Goal: Information Seeking & Learning: Check status

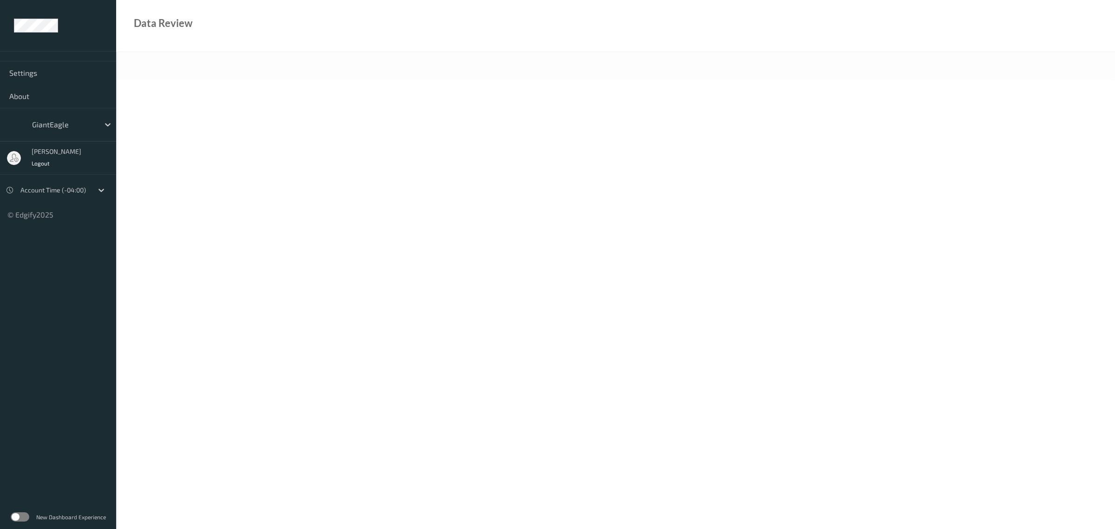
click at [23, 521] on label at bounding box center [20, 516] width 19 height 9
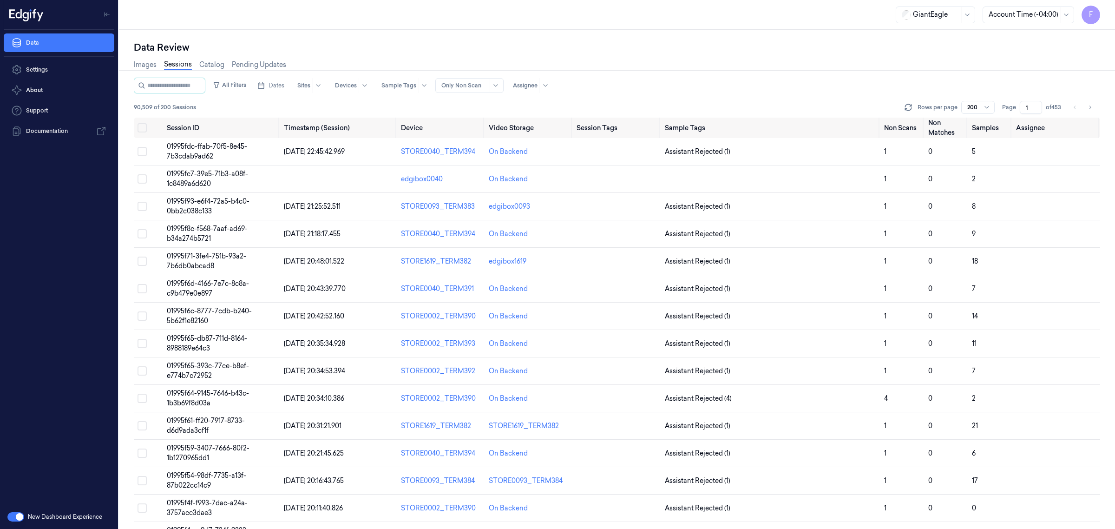
click at [741, 75] on div "Images Sessions Catalog Pending Updates" at bounding box center [617, 66] width 966 height 24
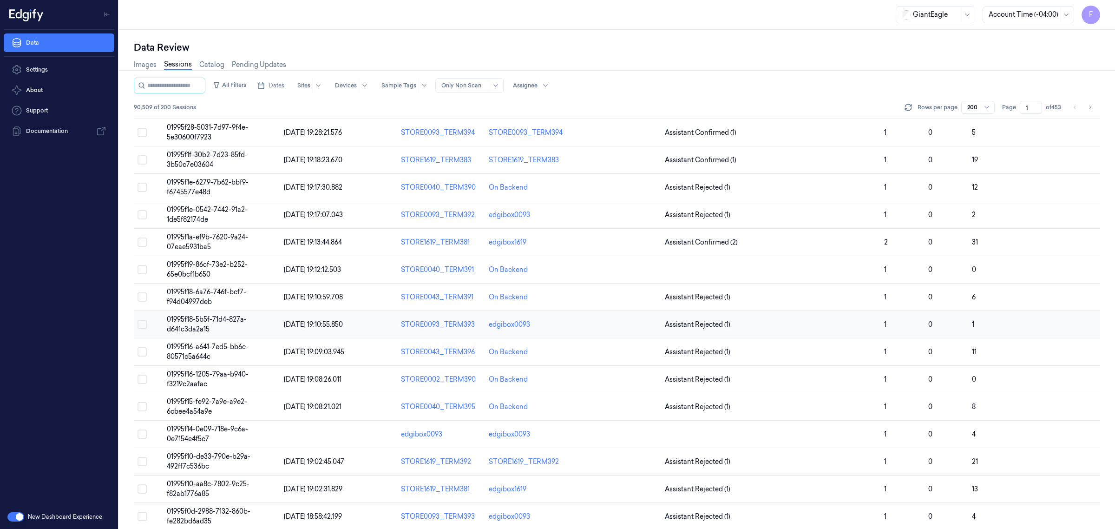
scroll to position [581, 0]
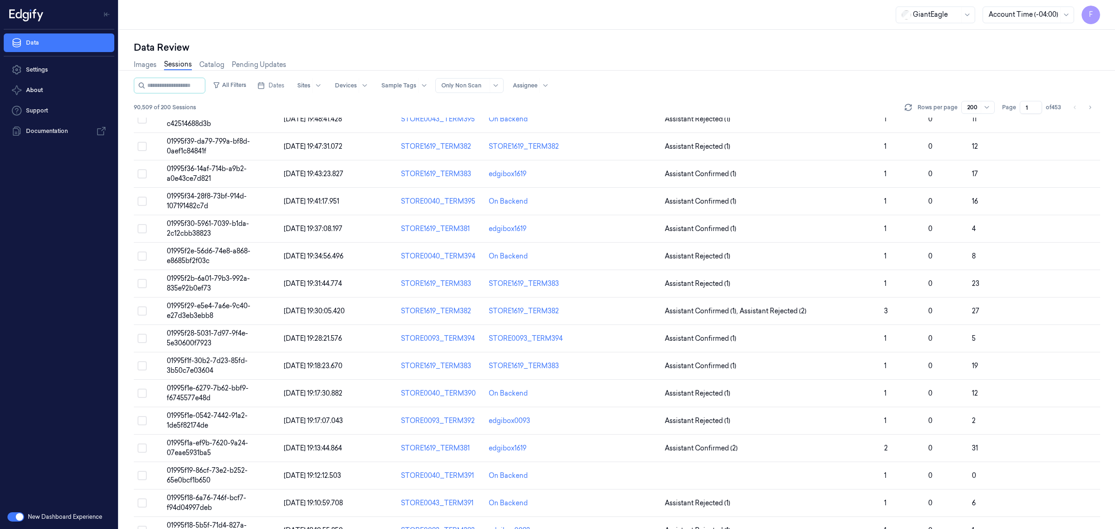
click at [649, 78] on div "All Filters Dates Sites Devices Sample Tags Alert Type Only Non Scan Assignee" at bounding box center [617, 86] width 966 height 16
click at [984, 111] on div at bounding box center [987, 107] width 12 height 12
drag, startPoint x: 988, startPoint y: 154, endPoint x: 998, endPoint y: 101, distance: 54.3
click at [998, 104] on body "F Data Settings About Support Documentation New Dashboard Experience GiantEagle…" at bounding box center [557, 264] width 1115 height 529
click at [1000, 72] on div "Images Sessions Catalog Pending Updates" at bounding box center [617, 66] width 966 height 24
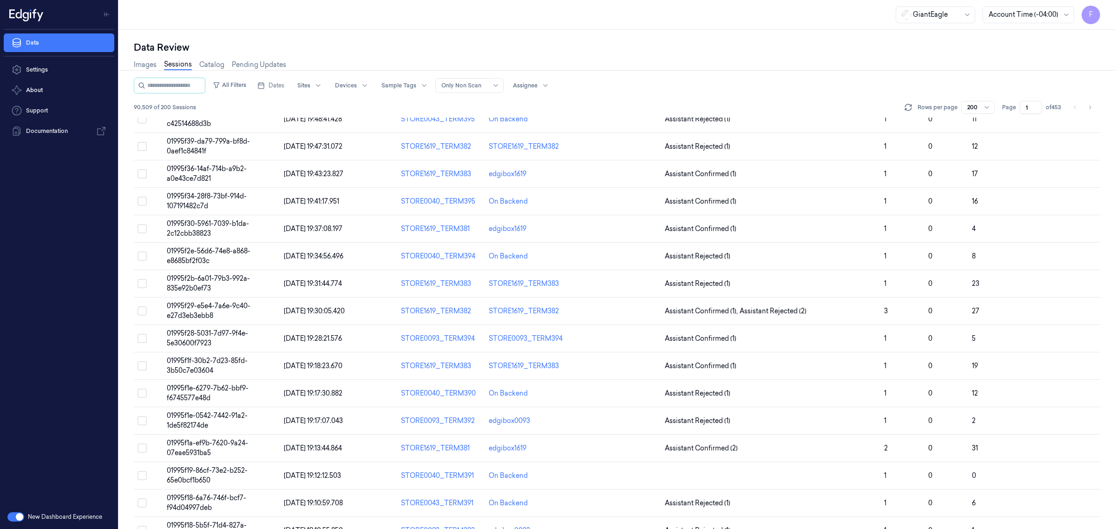
click at [1000, 72] on div "Images Sessions Catalog Pending Updates" at bounding box center [617, 66] width 966 height 24
click at [972, 108] on div at bounding box center [973, 107] width 12 height 8
click at [972, 105] on div at bounding box center [973, 107] width 12 height 8
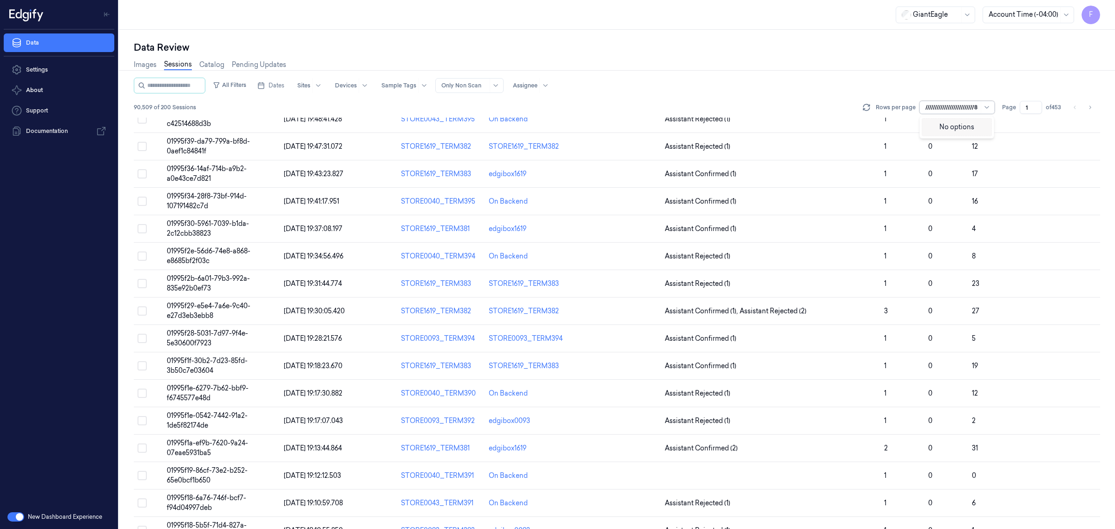
type input "//////////////////////////8"
click at [217, 309] on span "01995f29-e5e4-7a6e-9c40-e27d3eb3ebb8" at bounding box center [209, 311] width 84 height 18
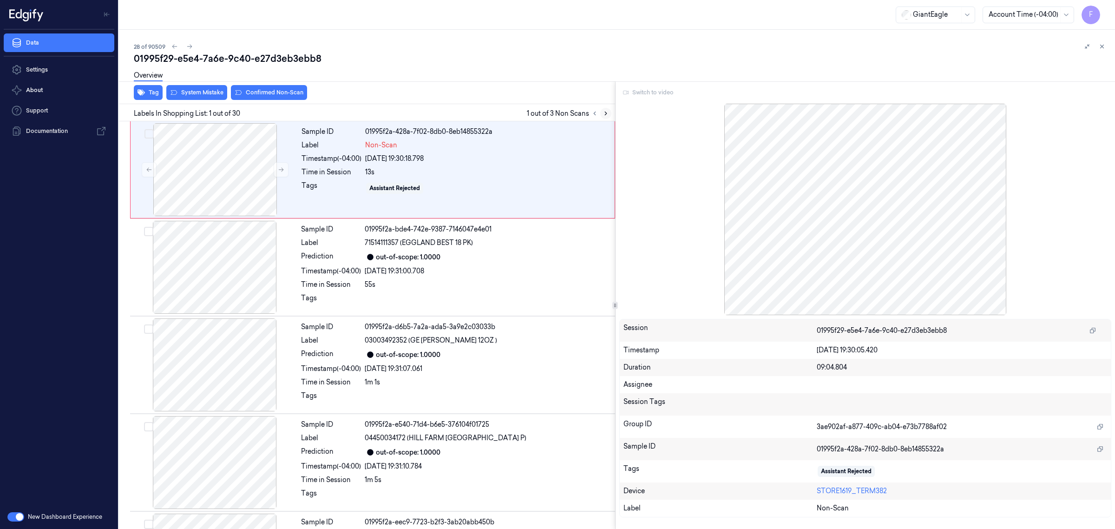
click at [603, 114] on icon at bounding box center [606, 113] width 7 height 7
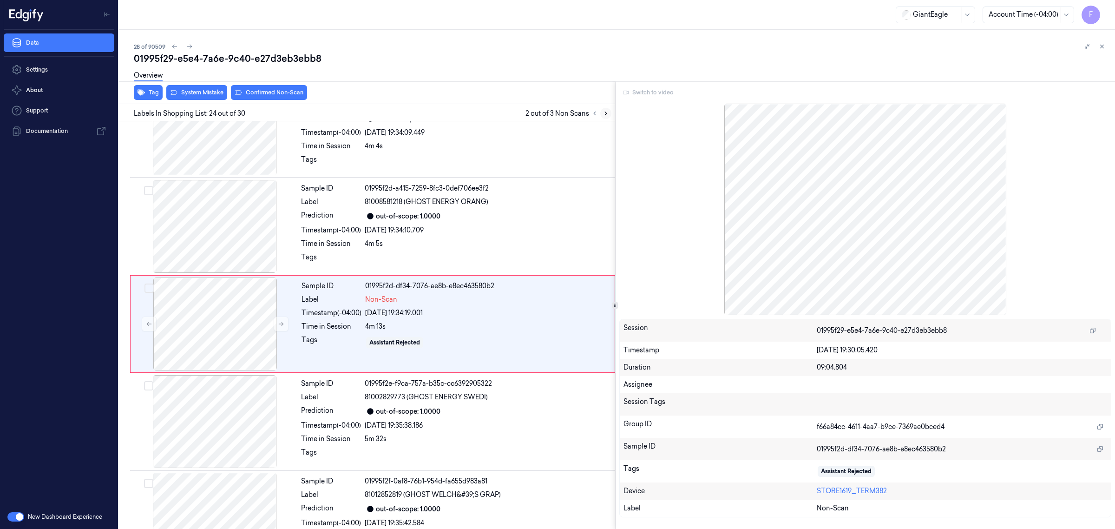
scroll to position [2094, 0]
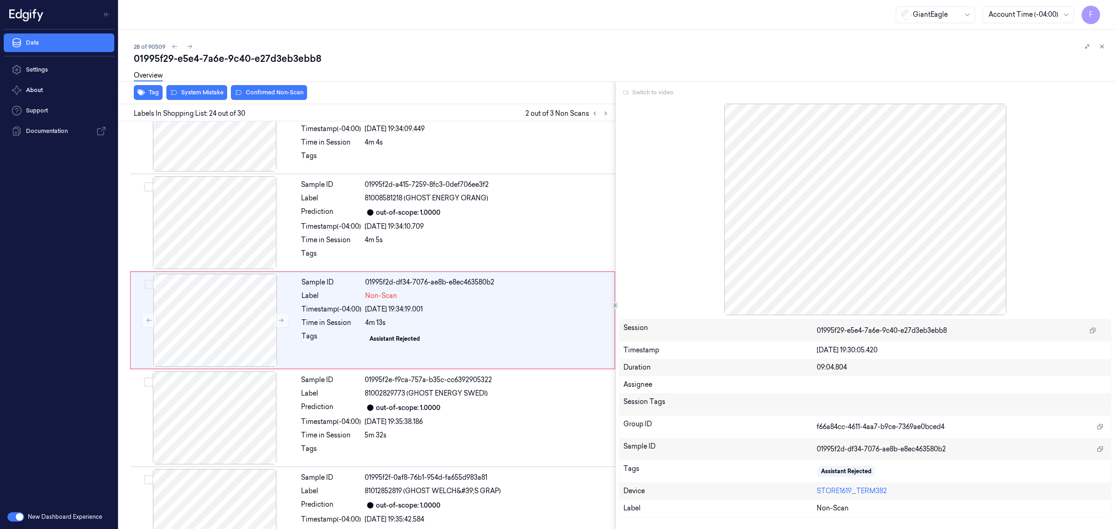
click at [804, 394] on div "Session Tags" at bounding box center [866, 404] width 492 height 22
click at [473, 314] on div "18/09/2025 19:34:19.001" at bounding box center [487, 309] width 244 height 10
click at [846, 237] on div at bounding box center [865, 209] width 492 height 211
click at [631, 91] on div "Switch to video" at bounding box center [865, 92] width 492 height 15
click at [626, 91] on div "Switch to video" at bounding box center [865, 92] width 492 height 15
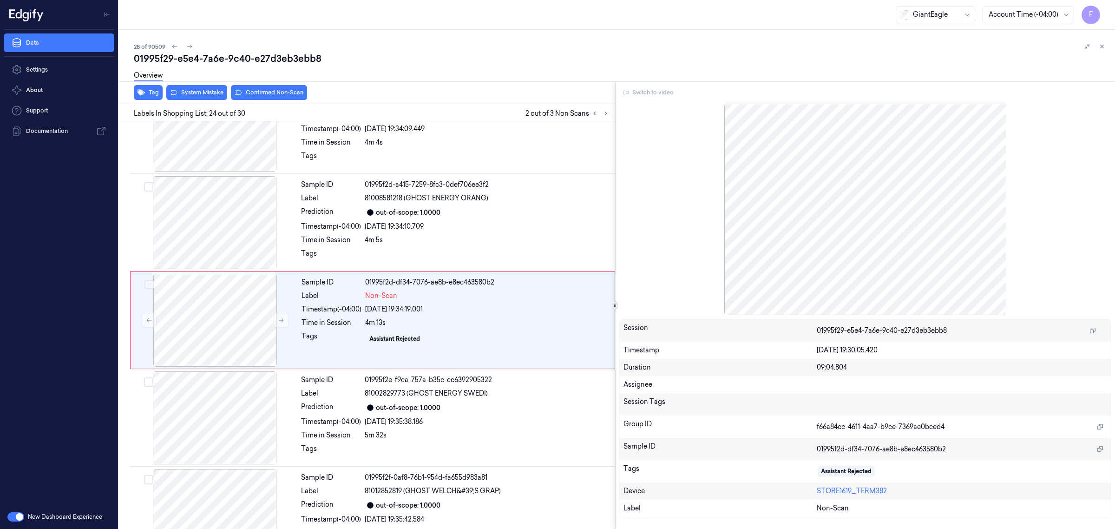
click at [624, 93] on div "Switch to video" at bounding box center [865, 92] width 492 height 15
click at [653, 93] on div "Switch to video" at bounding box center [865, 92] width 492 height 15
click at [657, 91] on div "Switch to video" at bounding box center [865, 92] width 492 height 15
click at [460, 229] on div "18/09/2025 19:34:10.709" at bounding box center [487, 227] width 245 height 10
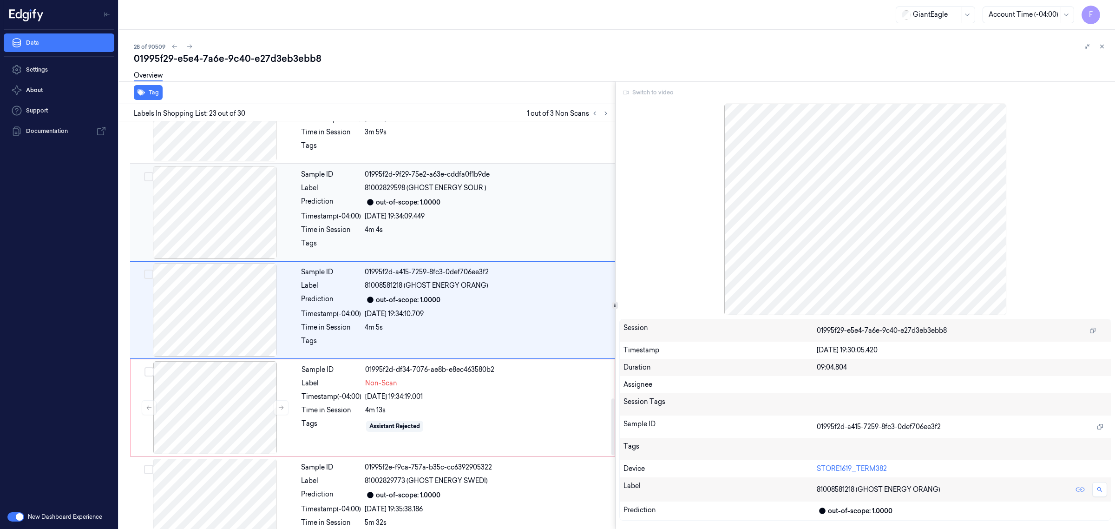
scroll to position [1996, 0]
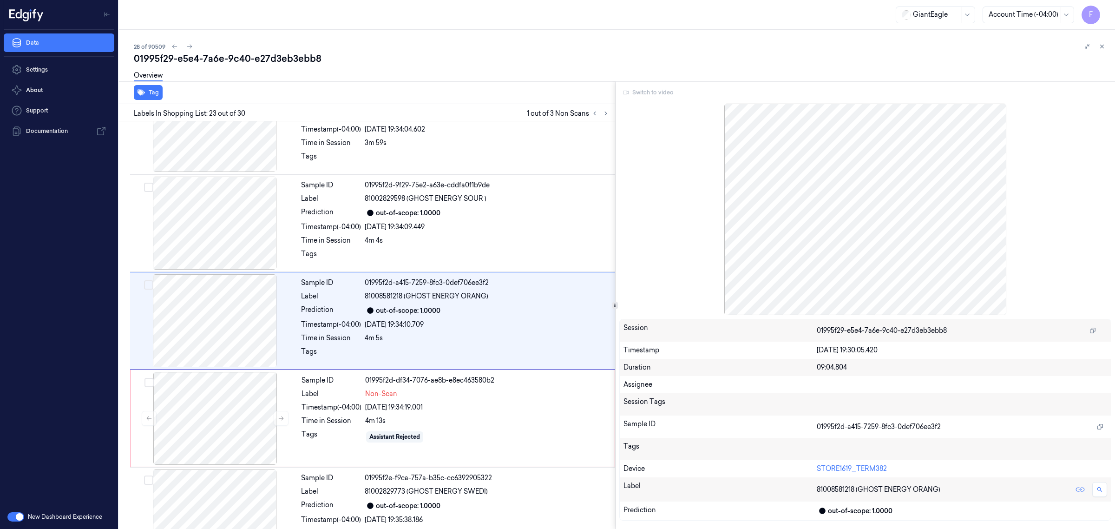
click at [624, 93] on div "Switch to video" at bounding box center [865, 92] width 492 height 15
click at [487, 263] on div at bounding box center [487, 256] width 245 height 15
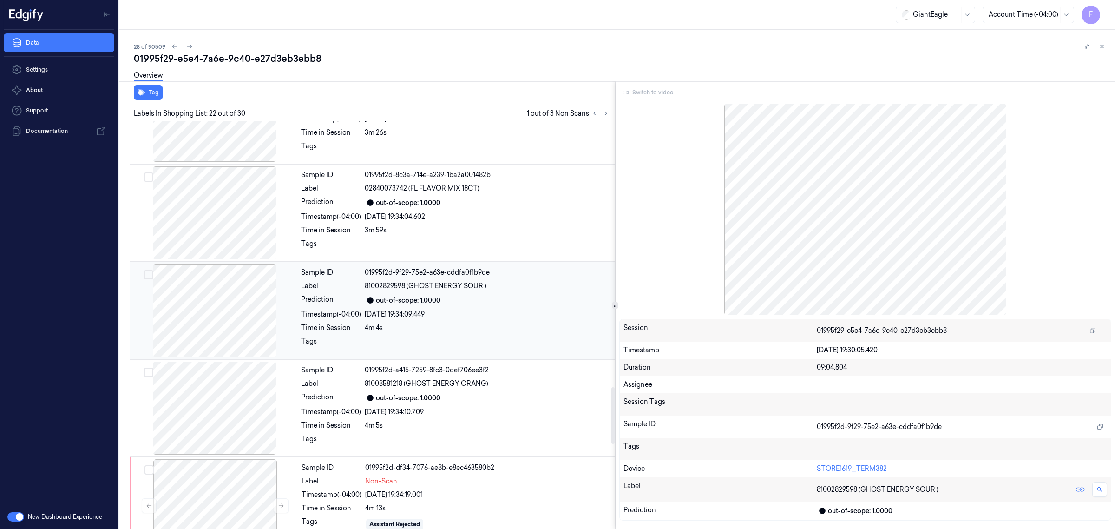
scroll to position [1898, 0]
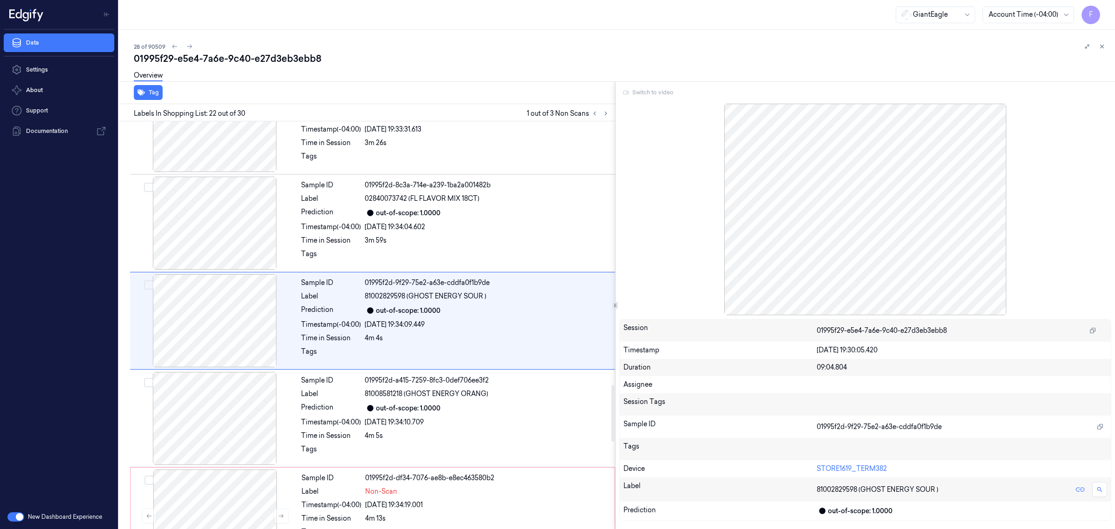
click at [625, 90] on div "Switch to video" at bounding box center [865, 92] width 492 height 15
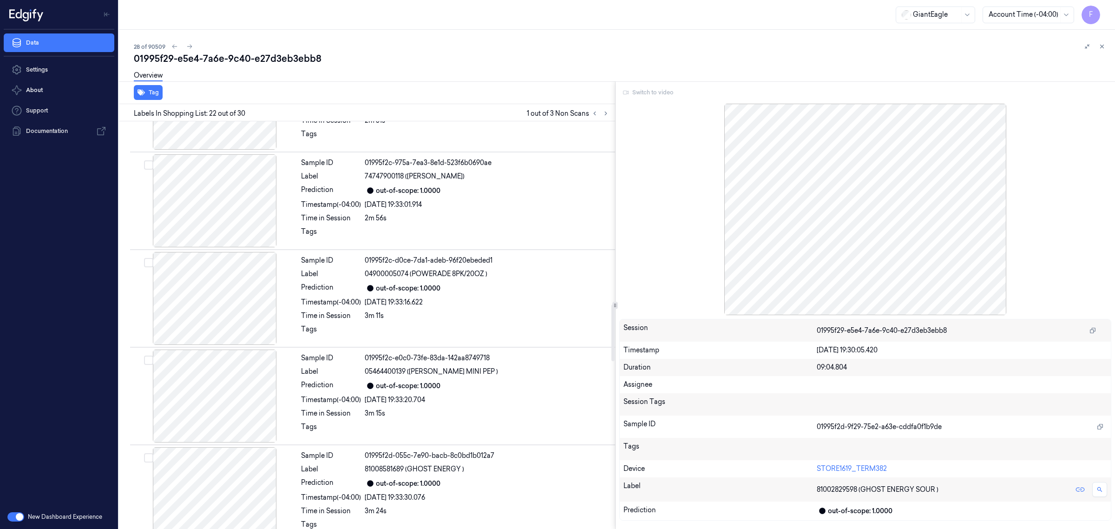
scroll to position [1317, 0]
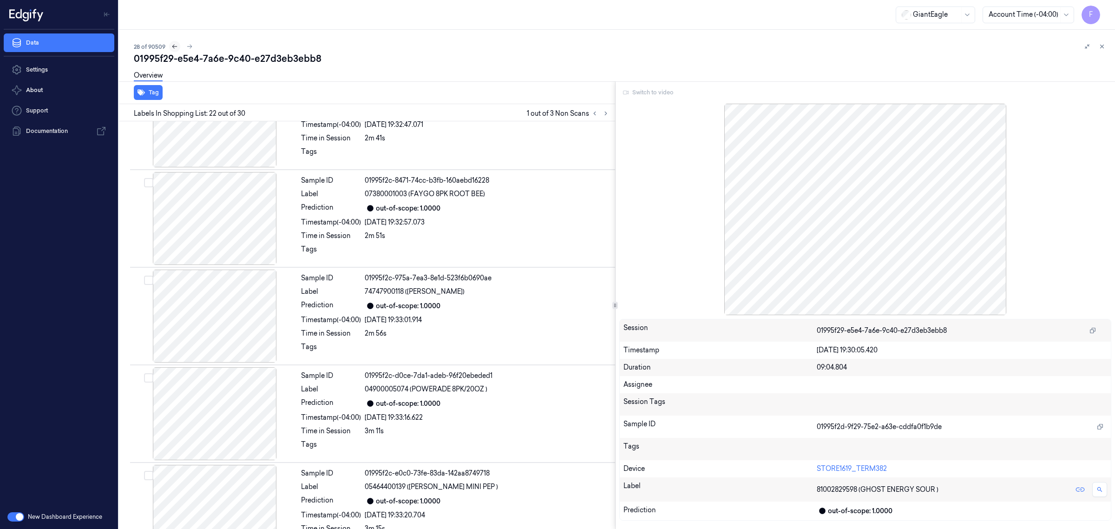
click at [177, 47] on icon at bounding box center [174, 46] width 7 height 7
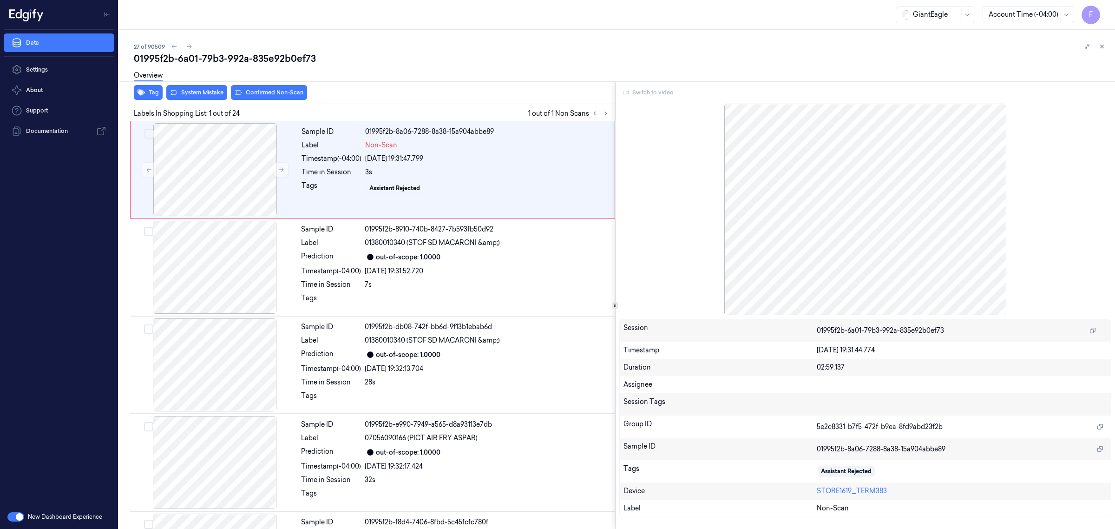
click at [627, 93] on div "Switch to video" at bounding box center [865, 92] width 492 height 15
click at [644, 93] on div "Switch to video" at bounding box center [865, 92] width 492 height 15
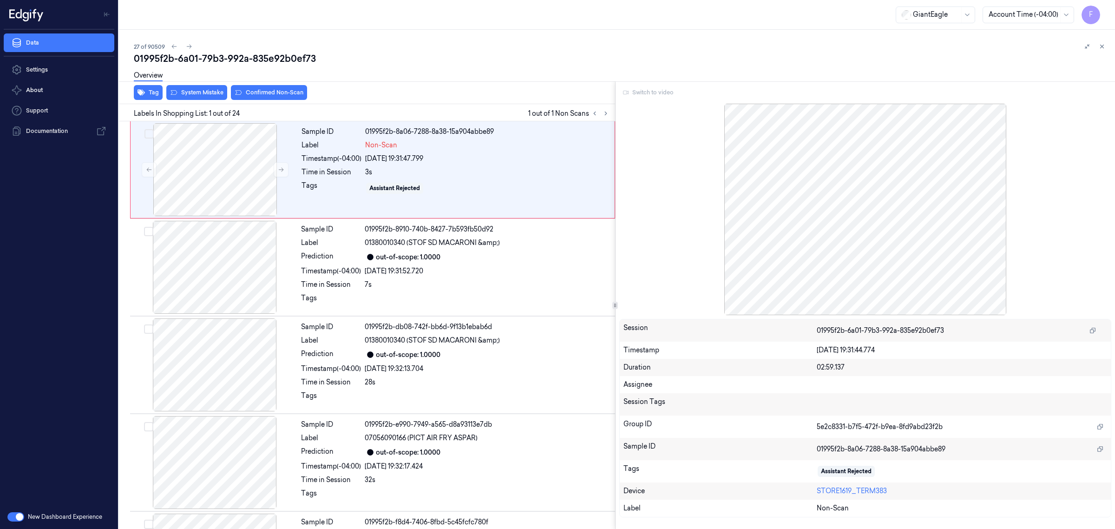
click at [647, 91] on div "Switch to video" at bounding box center [865, 92] width 492 height 15
click at [666, 131] on div at bounding box center [865, 209] width 492 height 211
click at [412, 291] on div "Sample ID 01995f2b-8910-740b-8427-7b593fb50d92 Label 01380010340 (STOF SD MACAR…" at bounding box center [455, 267] width 316 height 93
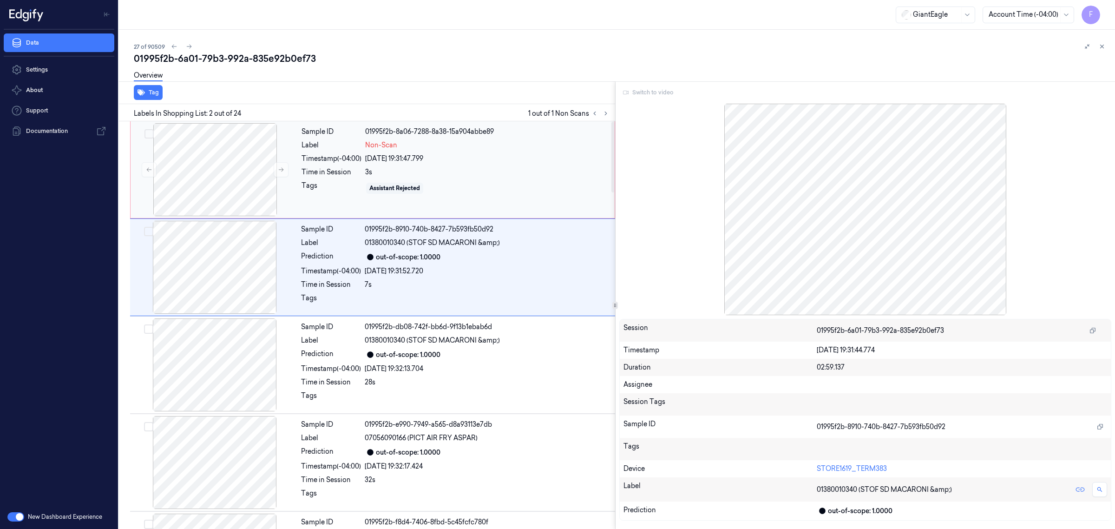
click at [464, 204] on div "Sample ID 01995f2b-8a06-7288-8a38-15a904abbe89 Label Non-Scan Timestamp (-04:00…" at bounding box center [455, 169] width 315 height 93
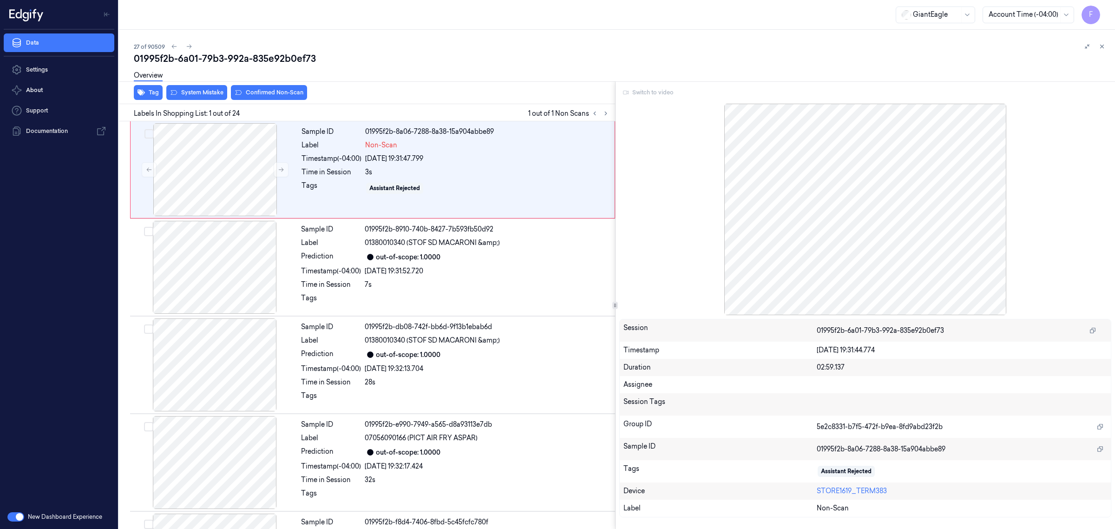
click at [663, 92] on div "Switch to video" at bounding box center [865, 92] width 492 height 15
click at [628, 90] on div "Switch to video" at bounding box center [865, 92] width 492 height 15
click at [1016, 17] on div at bounding box center [1024, 15] width 70 height 10
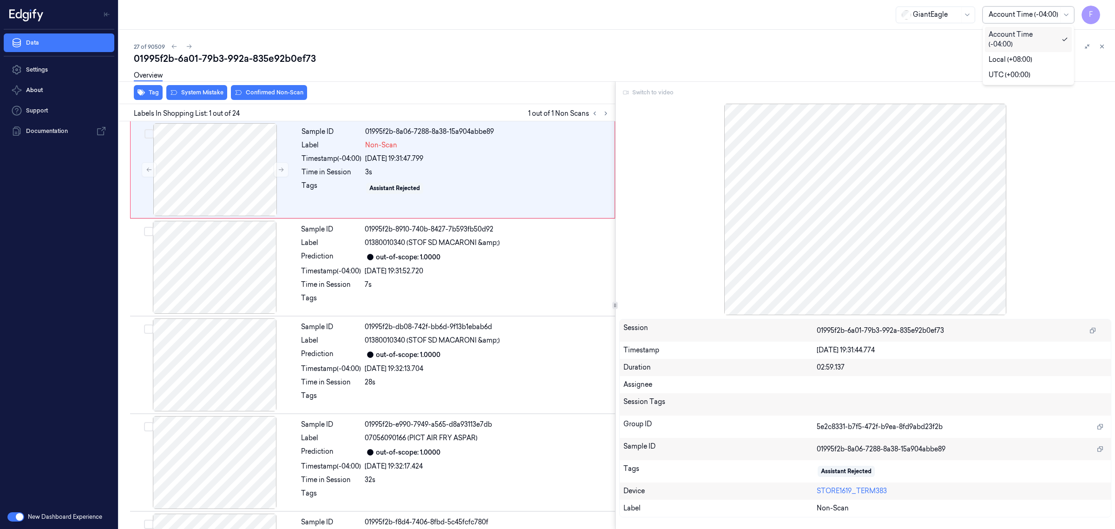
click at [1016, 15] on div at bounding box center [1024, 15] width 70 height 10
click at [918, 17] on div at bounding box center [936, 15] width 46 height 10
click at [52, 72] on link "Settings" at bounding box center [59, 69] width 111 height 19
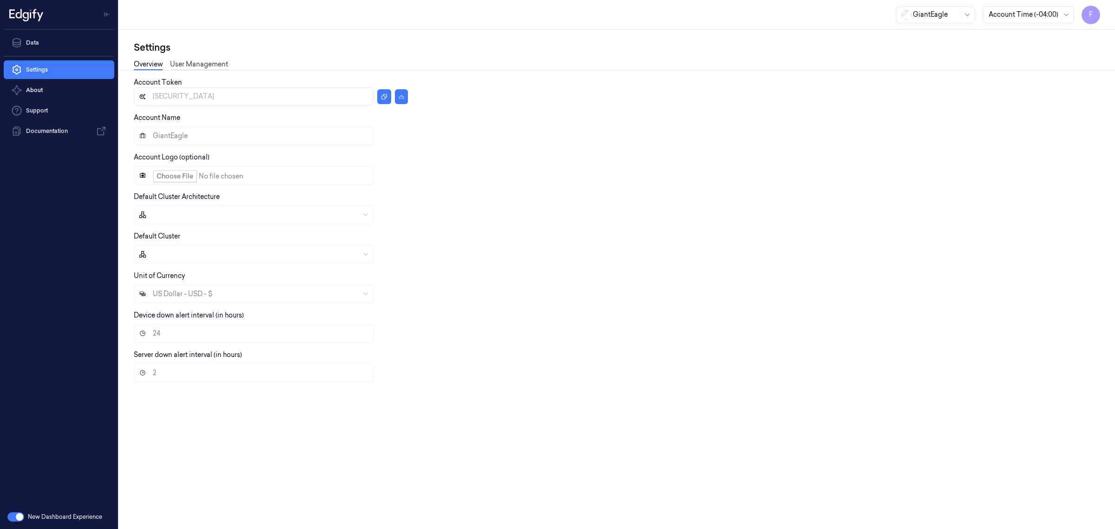
click at [224, 59] on link "User Management" at bounding box center [199, 64] width 58 height 11
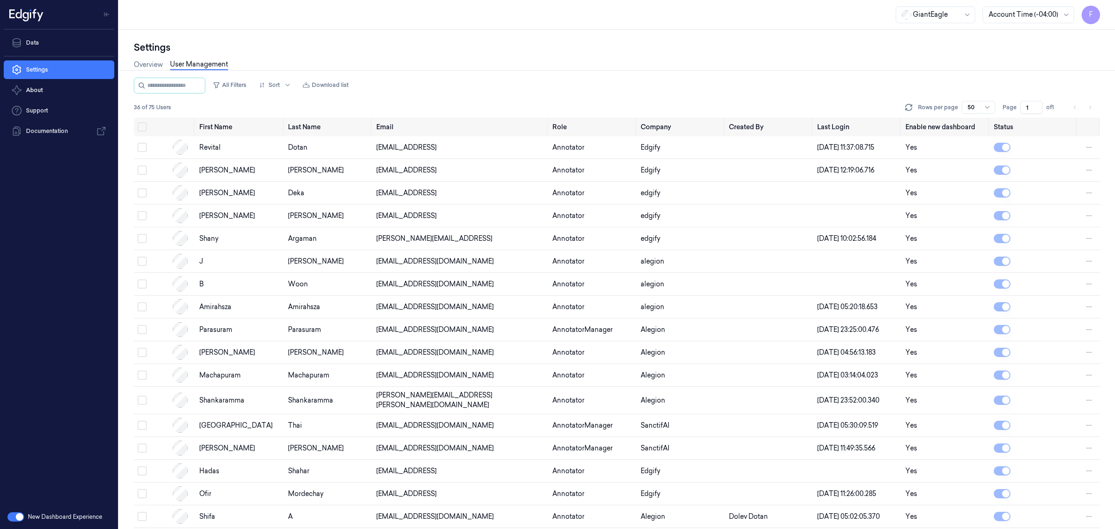
click at [617, 71] on div "Overview User Management" at bounding box center [617, 66] width 966 height 24
click at [49, 45] on link "Data" at bounding box center [59, 42] width 111 height 19
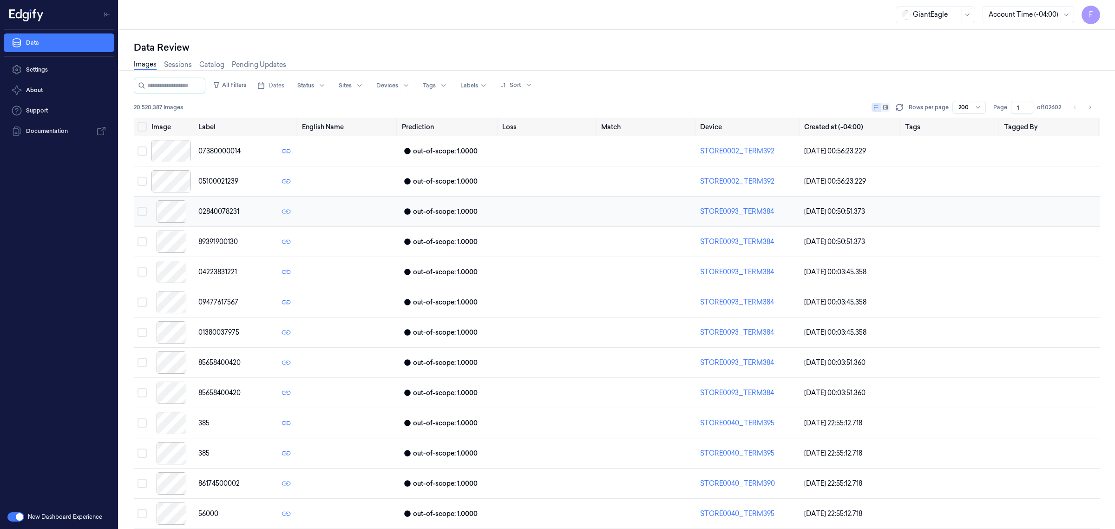
click at [144, 209] on button "Select row" at bounding box center [142, 211] width 9 height 9
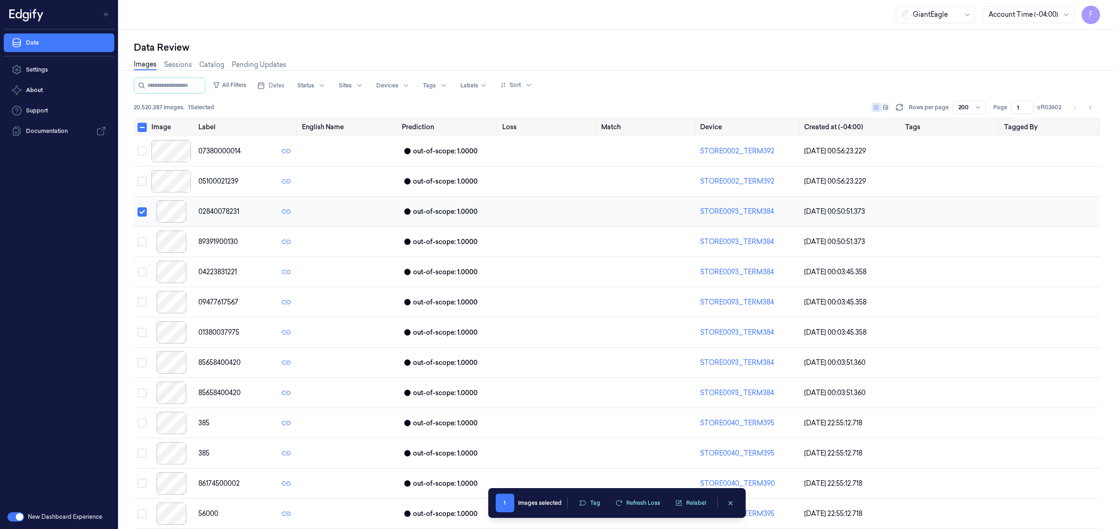
click at [142, 211] on button "Select row" at bounding box center [142, 211] width 9 height 9
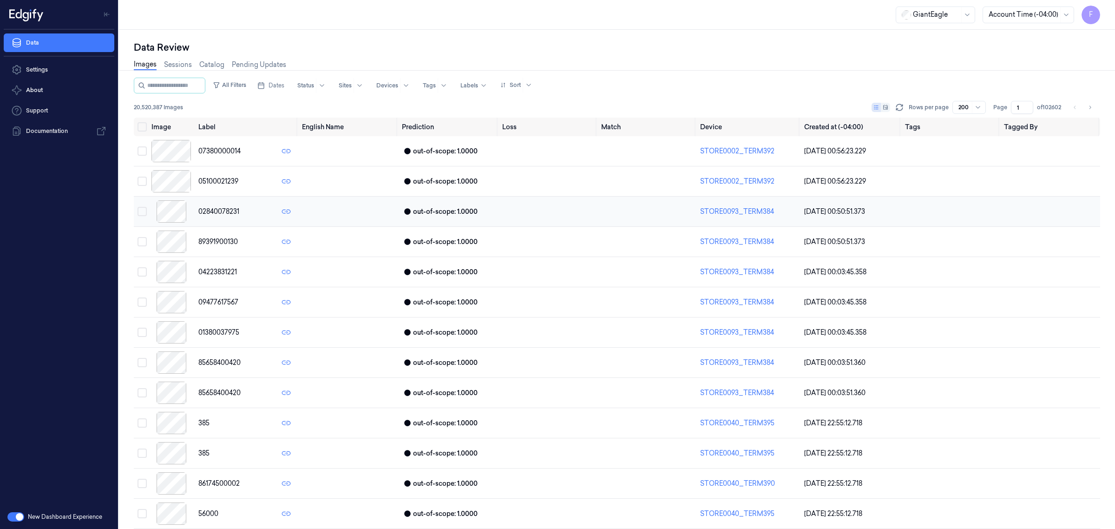
click at [148, 210] on td at bounding box center [171, 212] width 47 height 30
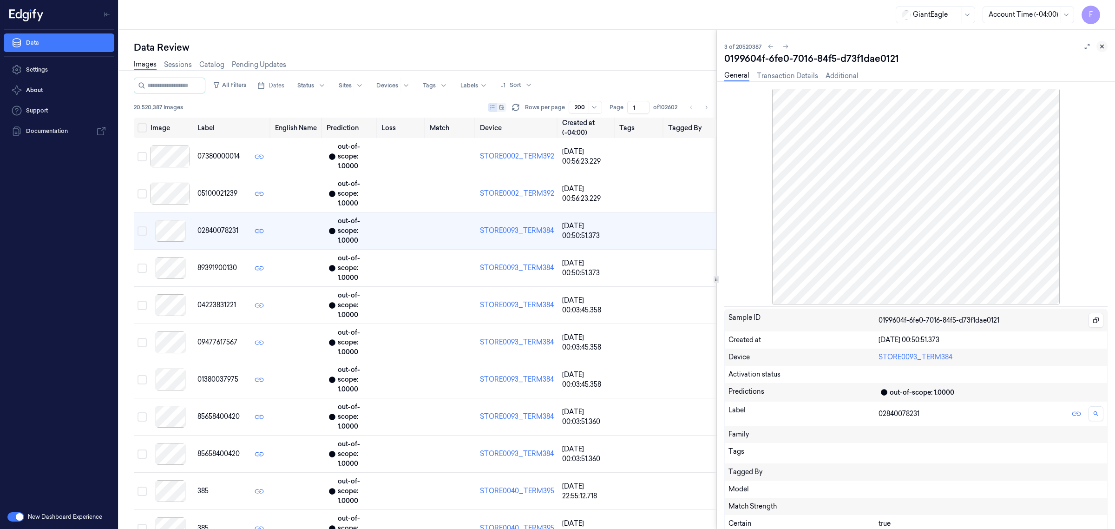
click at [1103, 47] on icon at bounding box center [1102, 46] width 7 height 7
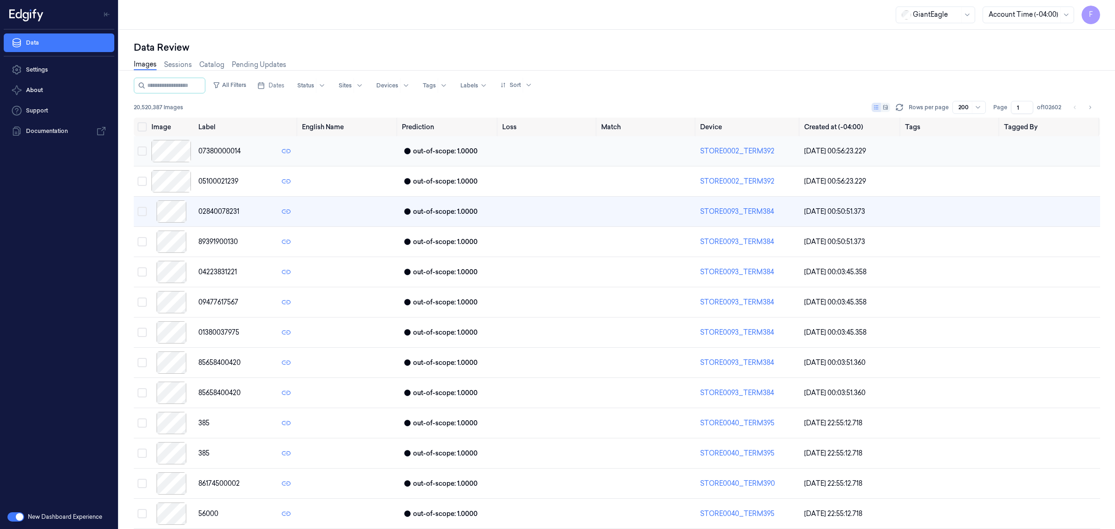
click at [141, 149] on button "Select row" at bounding box center [142, 150] width 9 height 9
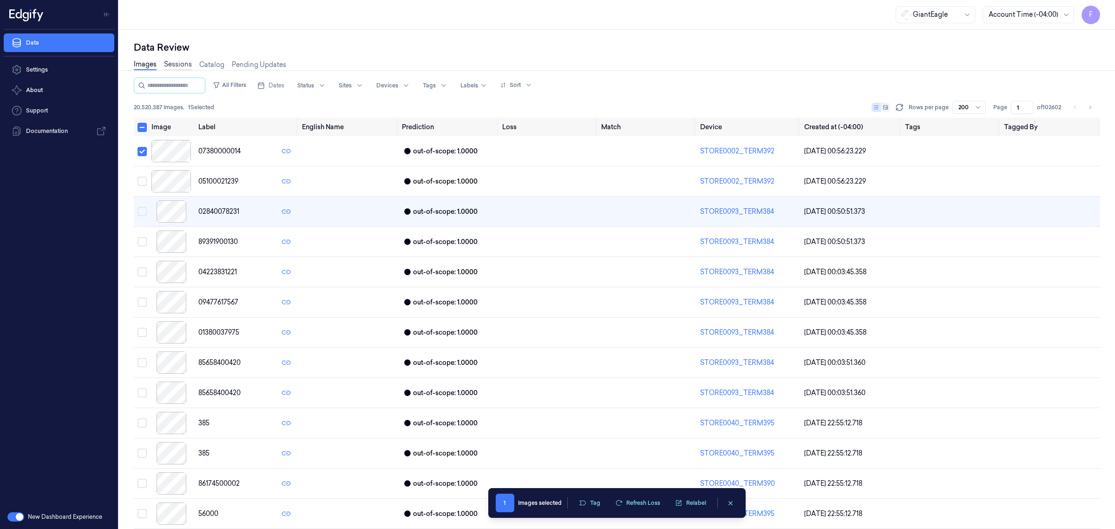
click at [172, 64] on link "Sessions" at bounding box center [178, 64] width 28 height 11
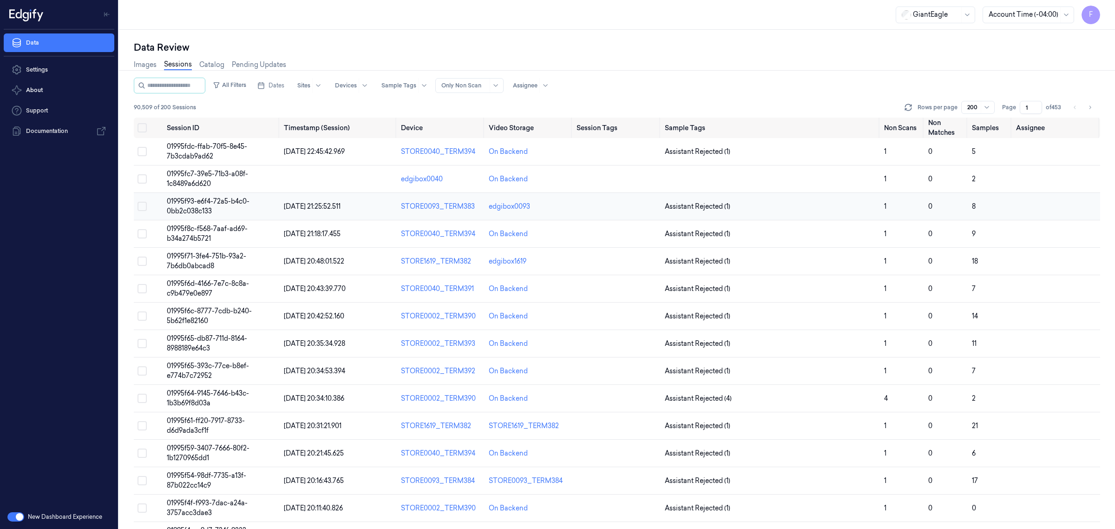
click at [142, 205] on button "Select row" at bounding box center [142, 206] width 9 height 9
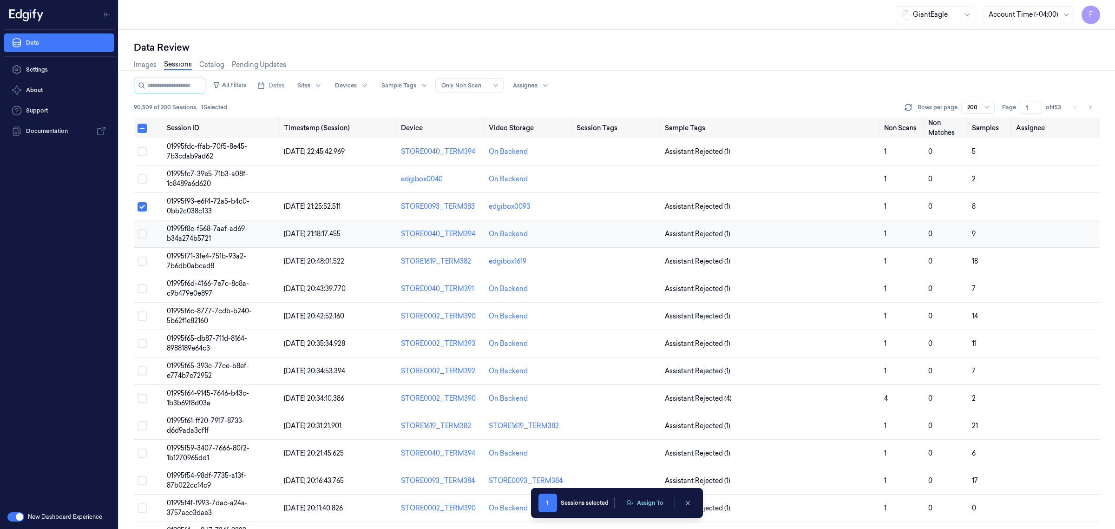
click at [138, 231] on button "Select row" at bounding box center [142, 233] width 9 height 9
click at [136, 266] on td at bounding box center [148, 261] width 29 height 27
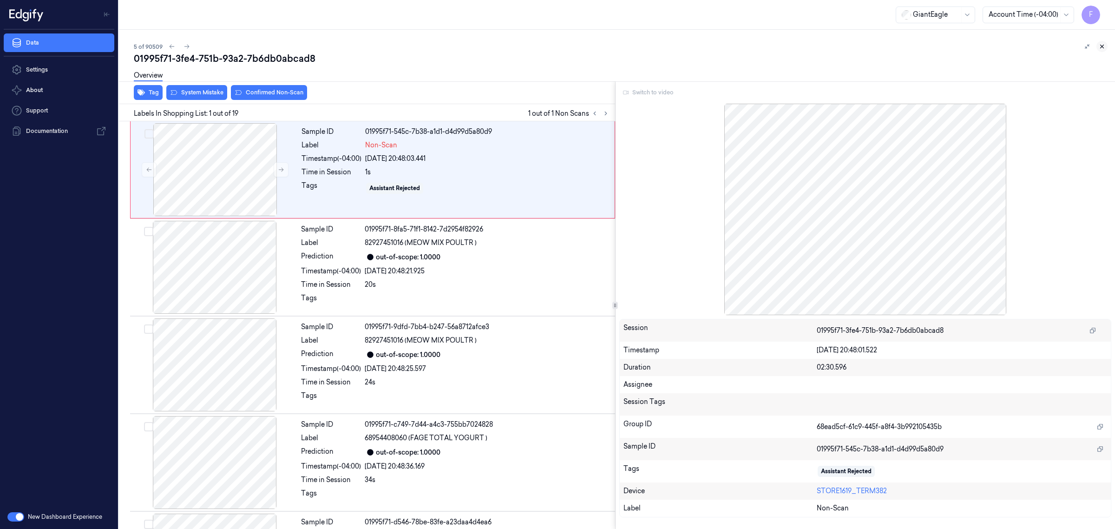
click at [1104, 44] on icon at bounding box center [1102, 46] width 7 height 7
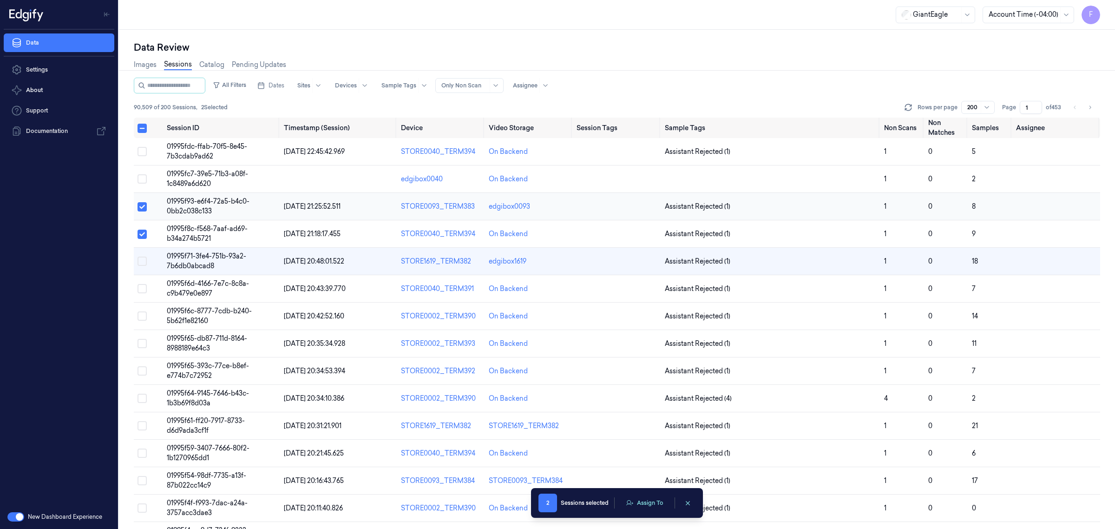
click at [145, 208] on button "Select row" at bounding box center [142, 206] width 9 height 9
click at [142, 237] on button "Select row" at bounding box center [142, 234] width 9 height 9
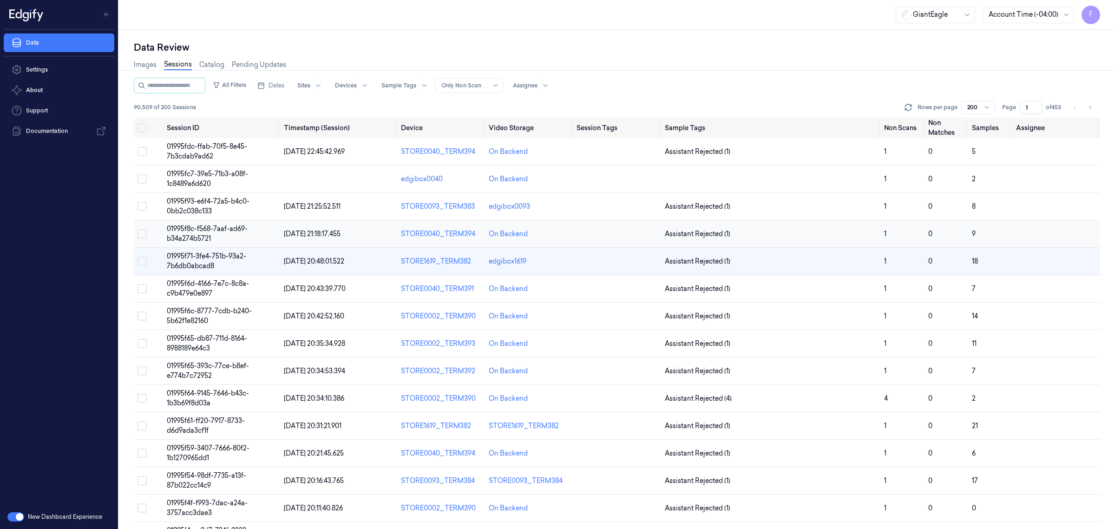
click at [142, 240] on td at bounding box center [148, 233] width 29 height 27
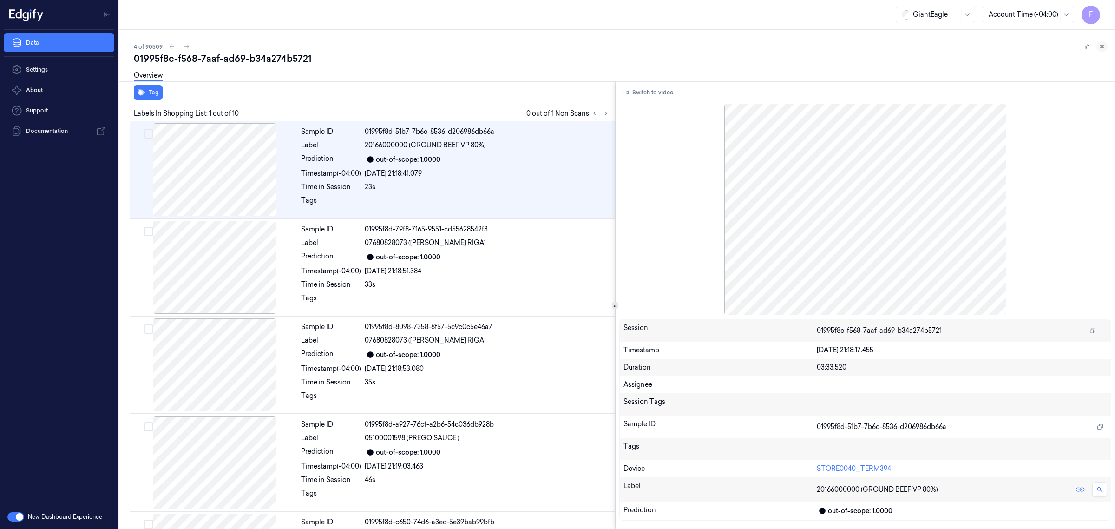
click at [1104, 47] on icon at bounding box center [1102, 46] width 7 height 7
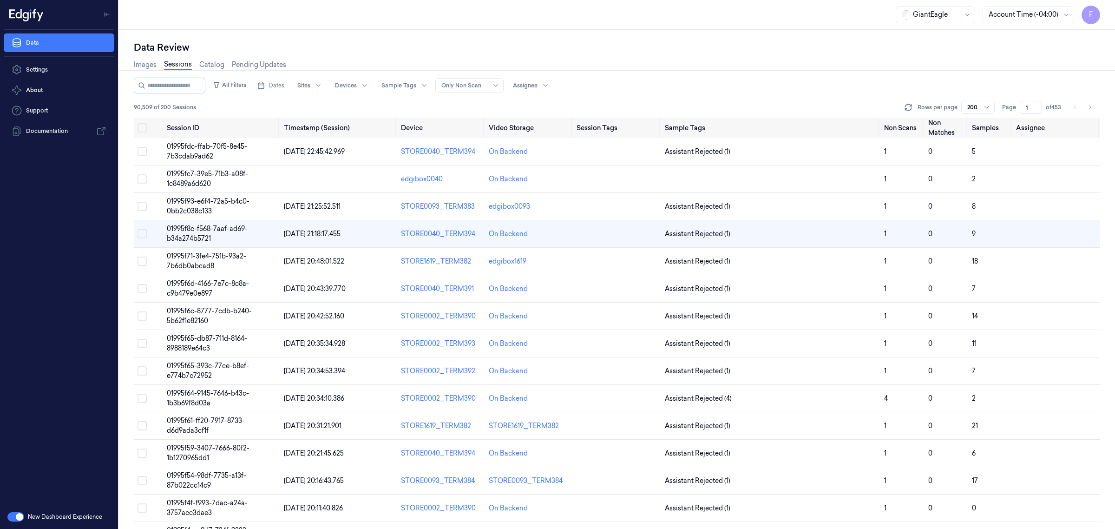
click at [972, 105] on div at bounding box center [973, 107] width 12 height 8
click at [918, 93] on div "All Filters Dates Sites Devices Sample Tags Alert Type Only Non Scan Assignee" at bounding box center [617, 86] width 966 height 16
click at [277, 60] on link "Pending Updates" at bounding box center [259, 64] width 54 height 11
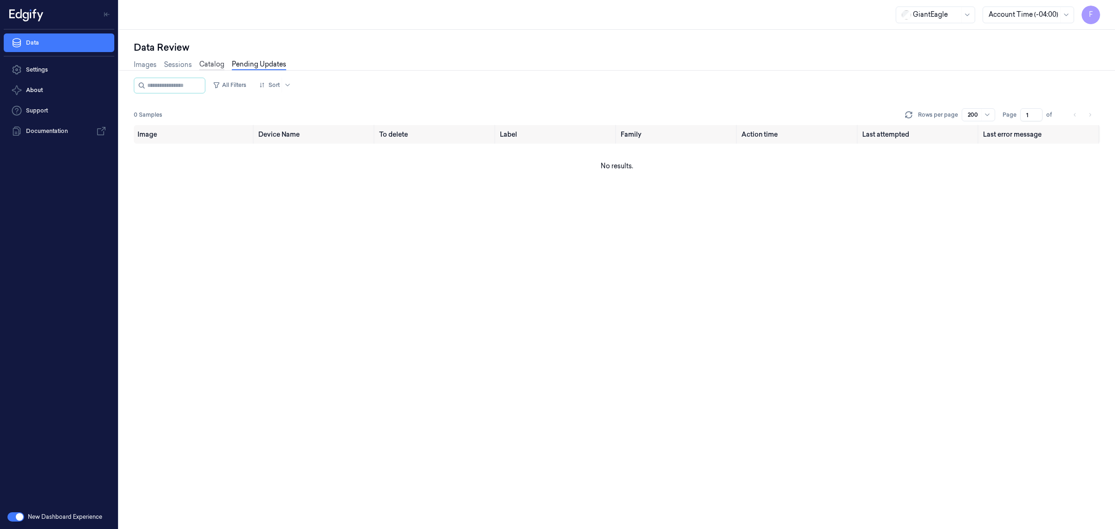
click at [208, 61] on link "Catalog" at bounding box center [211, 64] width 25 height 11
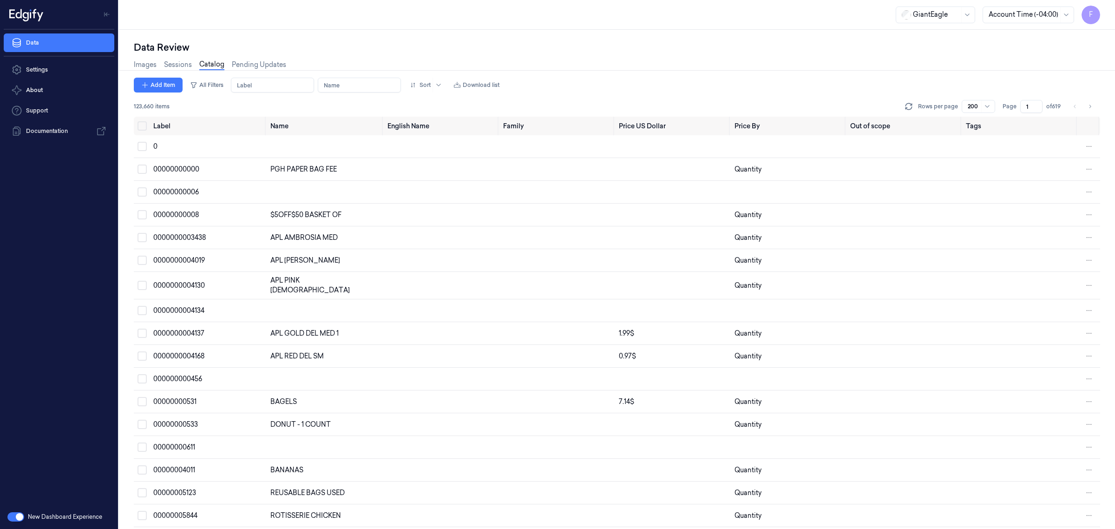
click at [159, 63] on div "Images Sessions Catalog Pending Updates" at bounding box center [210, 64] width 152 height 11
click at [146, 66] on link "Images" at bounding box center [145, 64] width 23 height 11
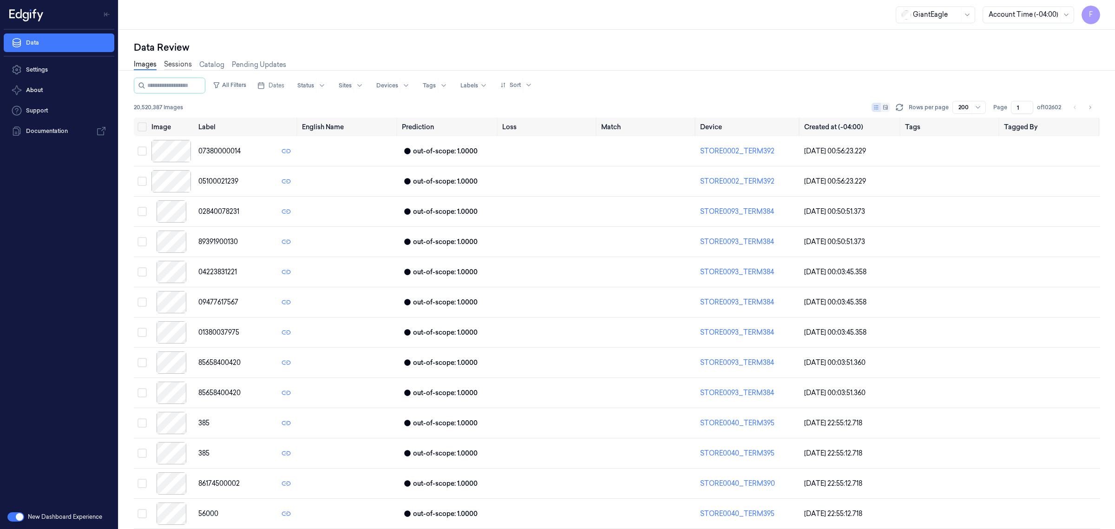
click at [184, 64] on link "Sessions" at bounding box center [178, 64] width 28 height 11
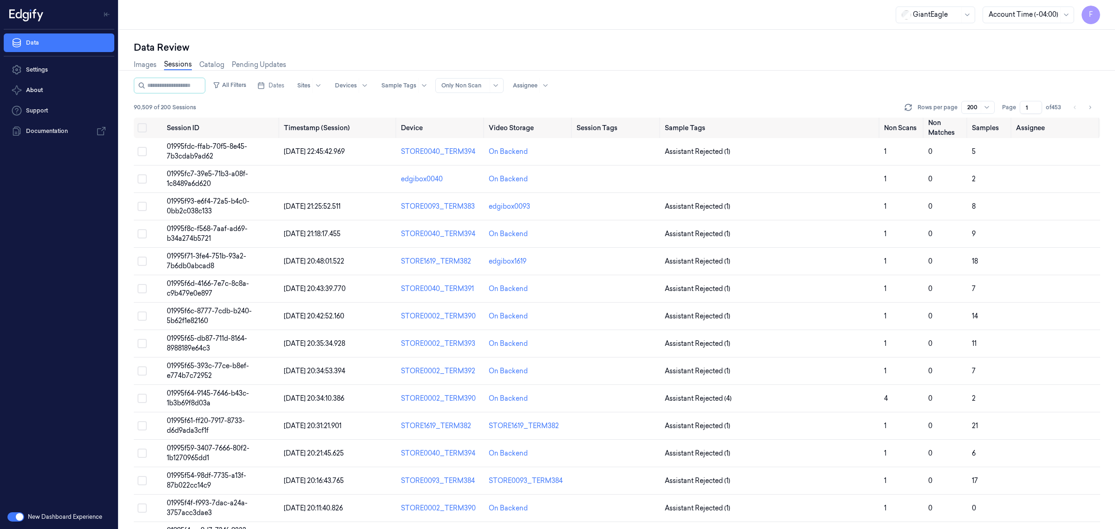
click at [499, 80] on div at bounding box center [496, 86] width 12 height 14
click at [650, 80] on div "All Filters Dates Sites Devices Sample Tags Alert Type Only Non Scan Assignee" at bounding box center [617, 86] width 966 height 16
click at [538, 85] on div at bounding box center [525, 85] width 25 height 8
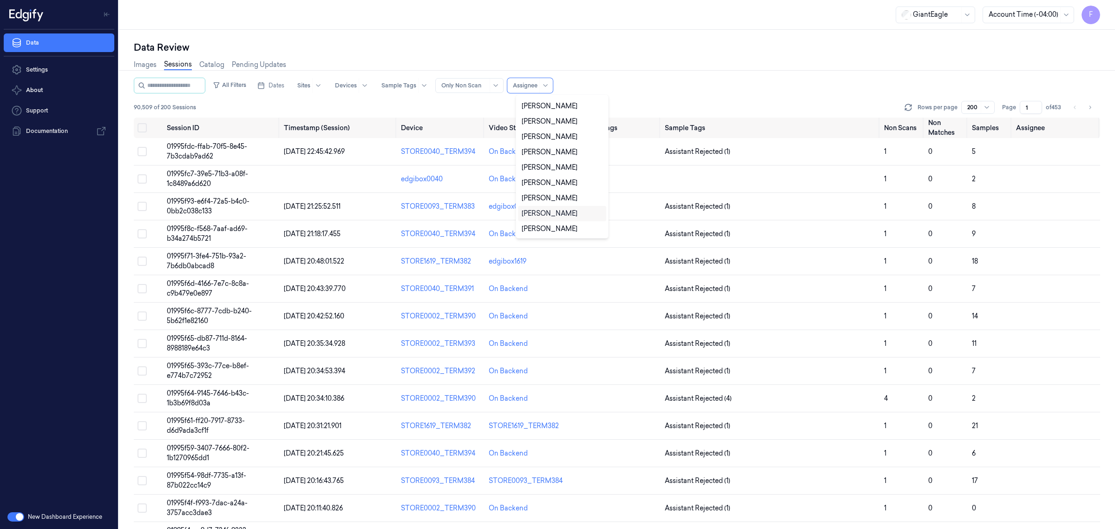
click at [569, 217] on div "parasuram parasuram" at bounding box center [550, 214] width 56 height 10
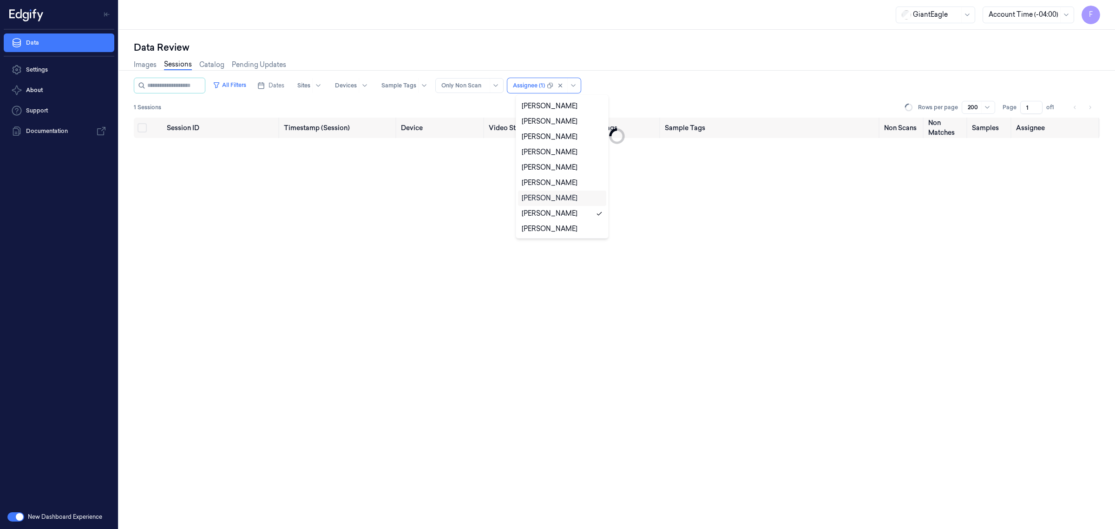
click at [712, 86] on div "All Filters Dates Sites Devices Sample Tags Alert Type Only Non Scan option par…" at bounding box center [617, 86] width 966 height 16
